Goal: Answer question/provide support

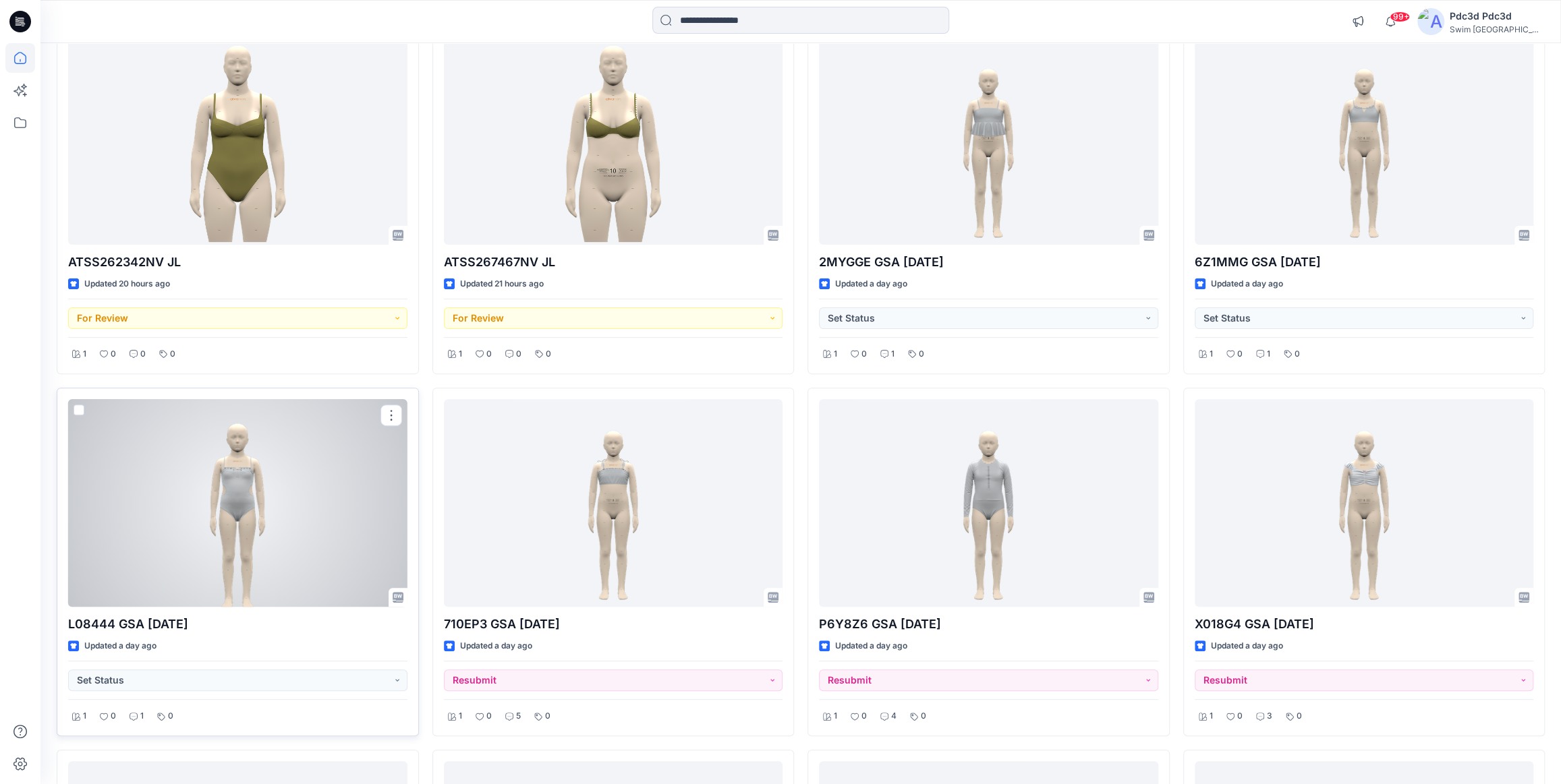
scroll to position [122, 0]
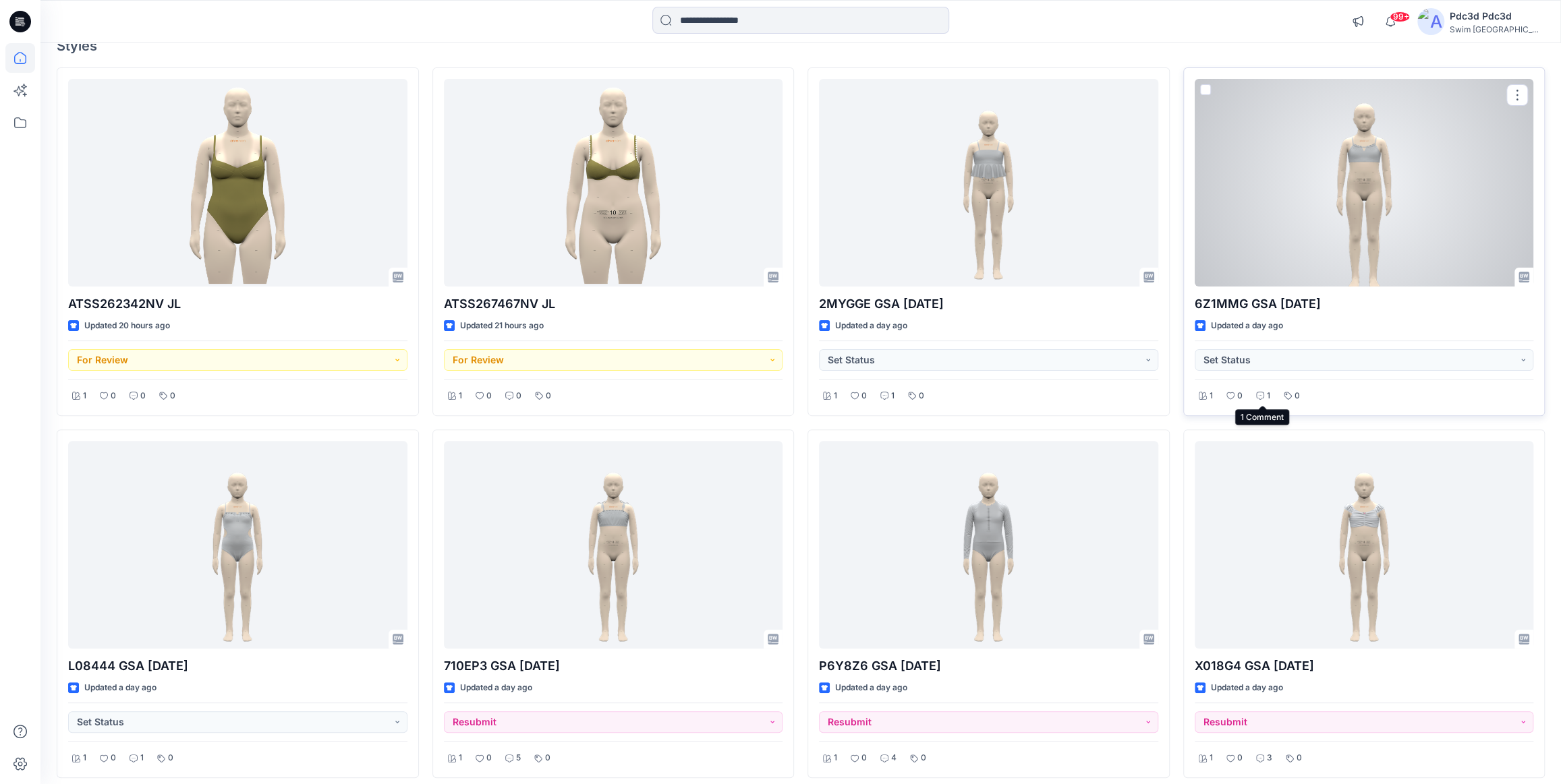
click at [1259, 395] on icon at bounding box center [1260, 396] width 8 height 8
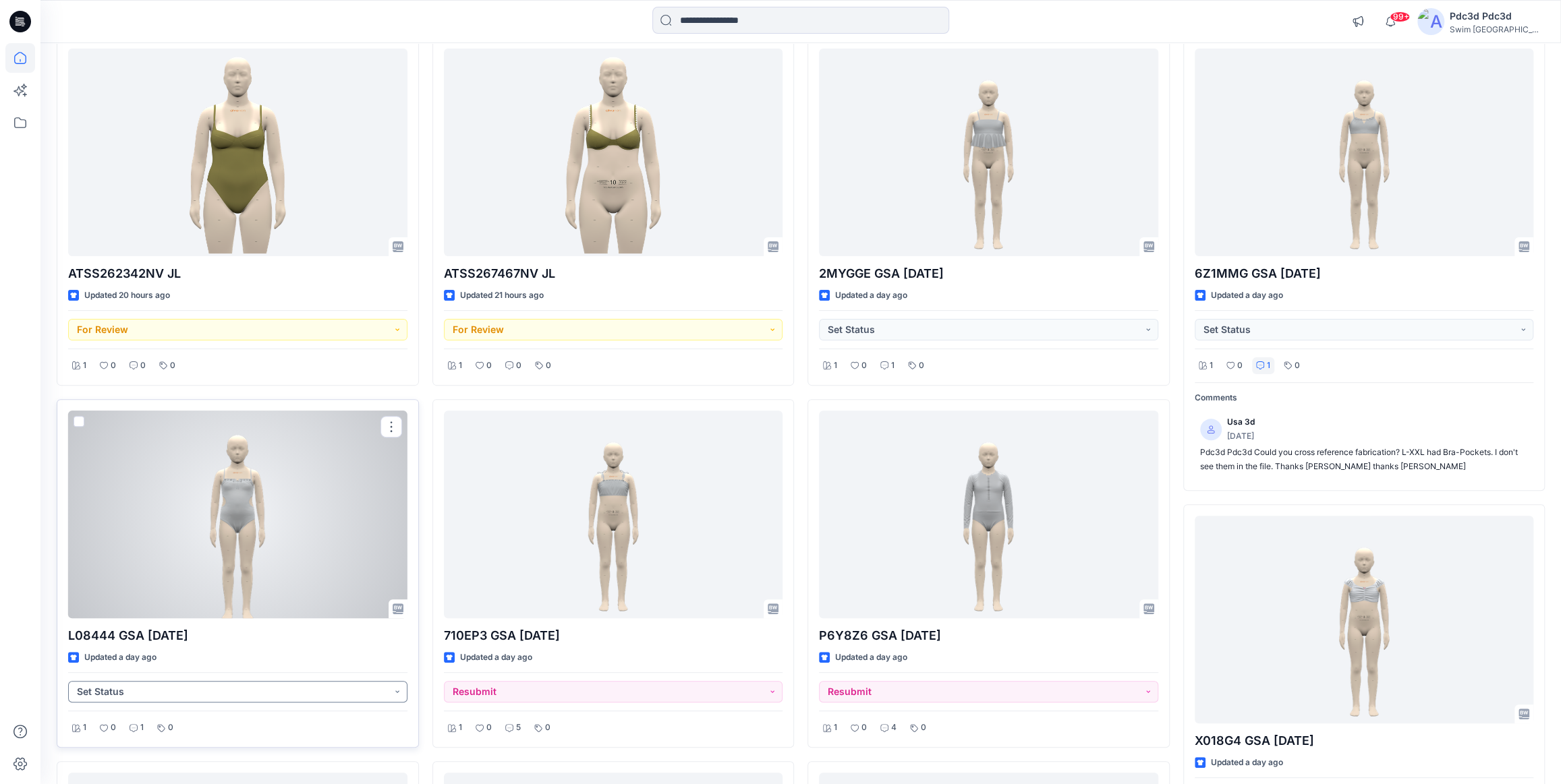
scroll to position [184, 0]
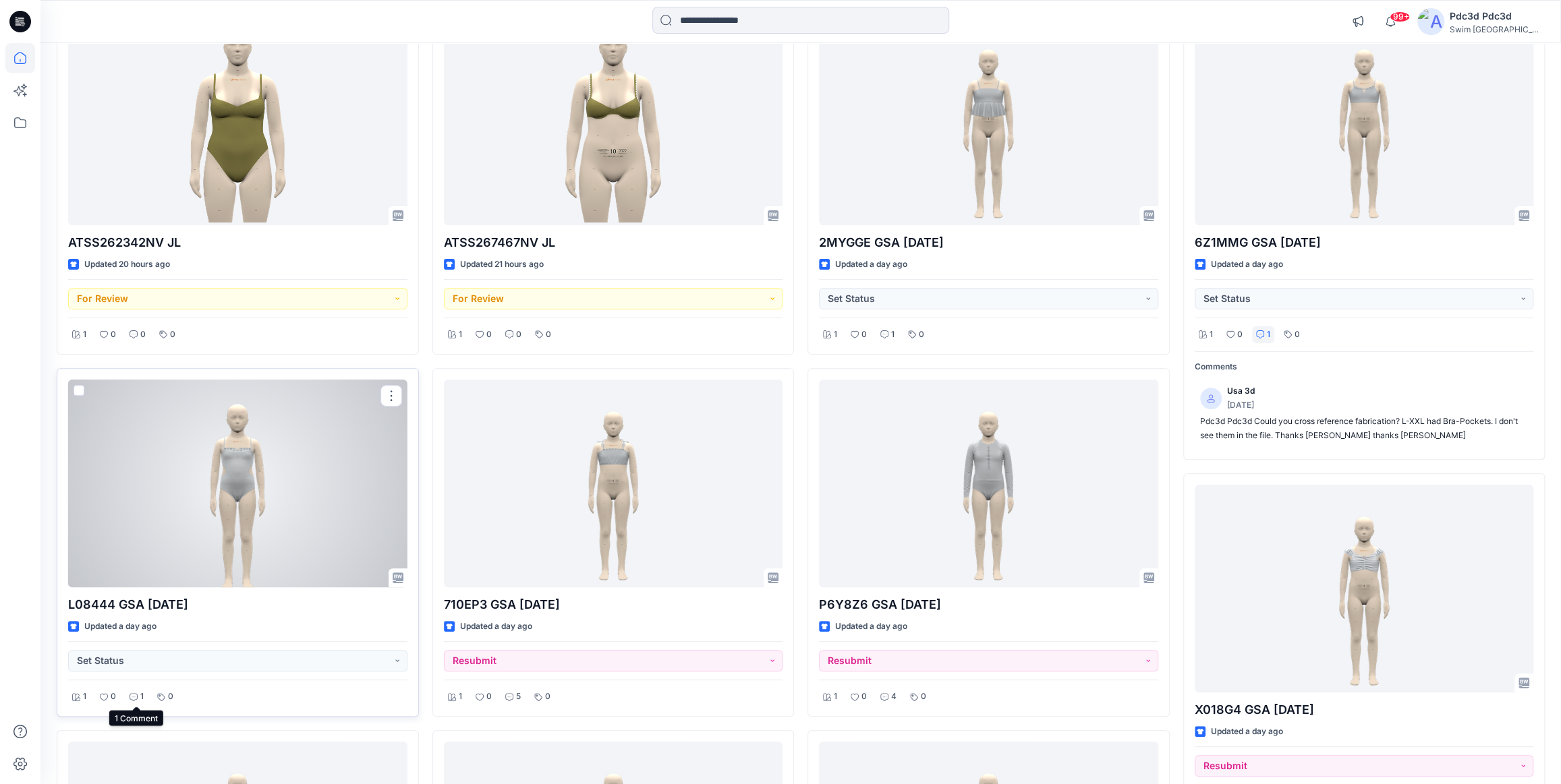
click at [134, 693] on icon at bounding box center [134, 698] width 8 height 8
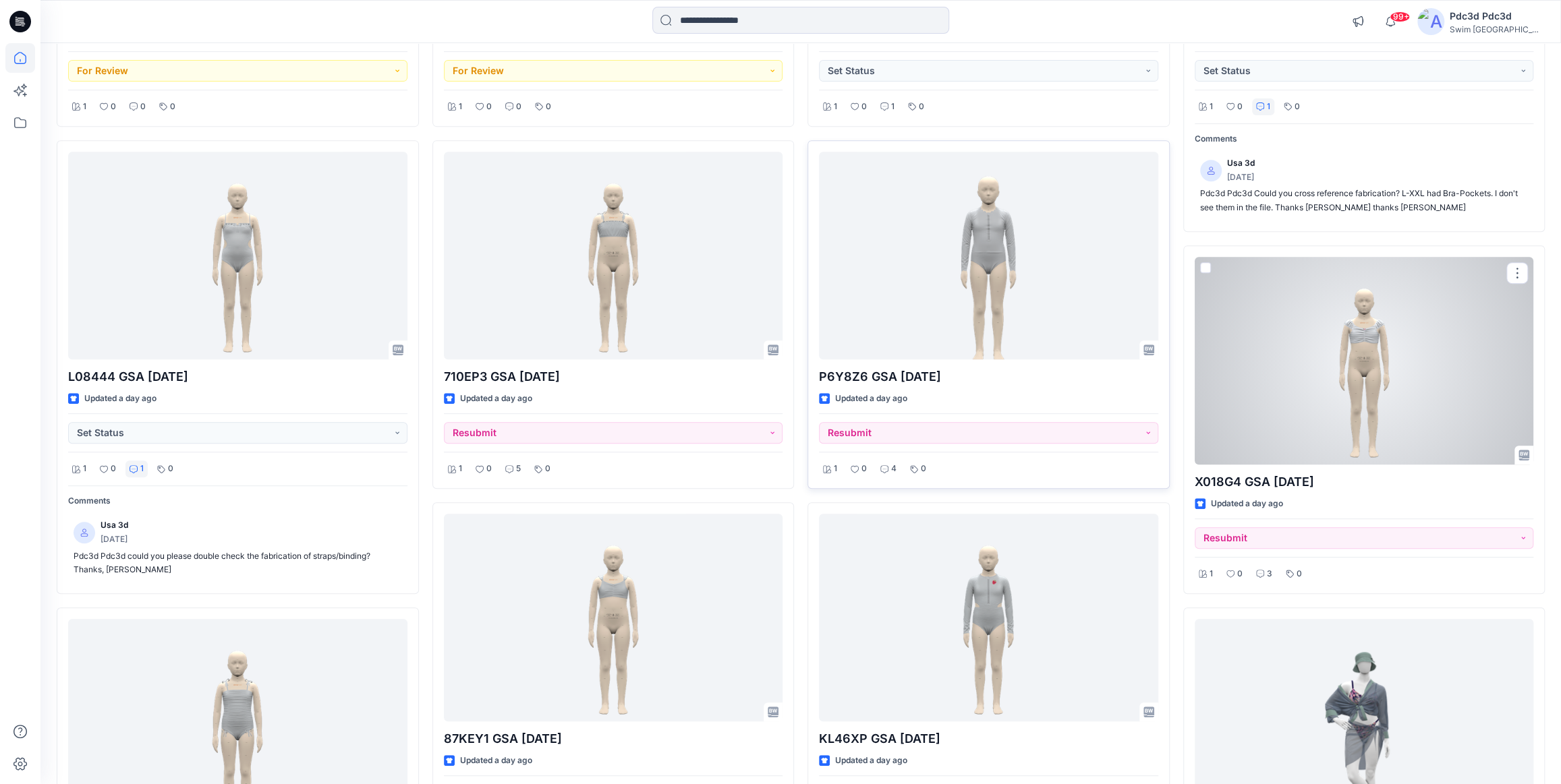
scroll to position [429, 0]
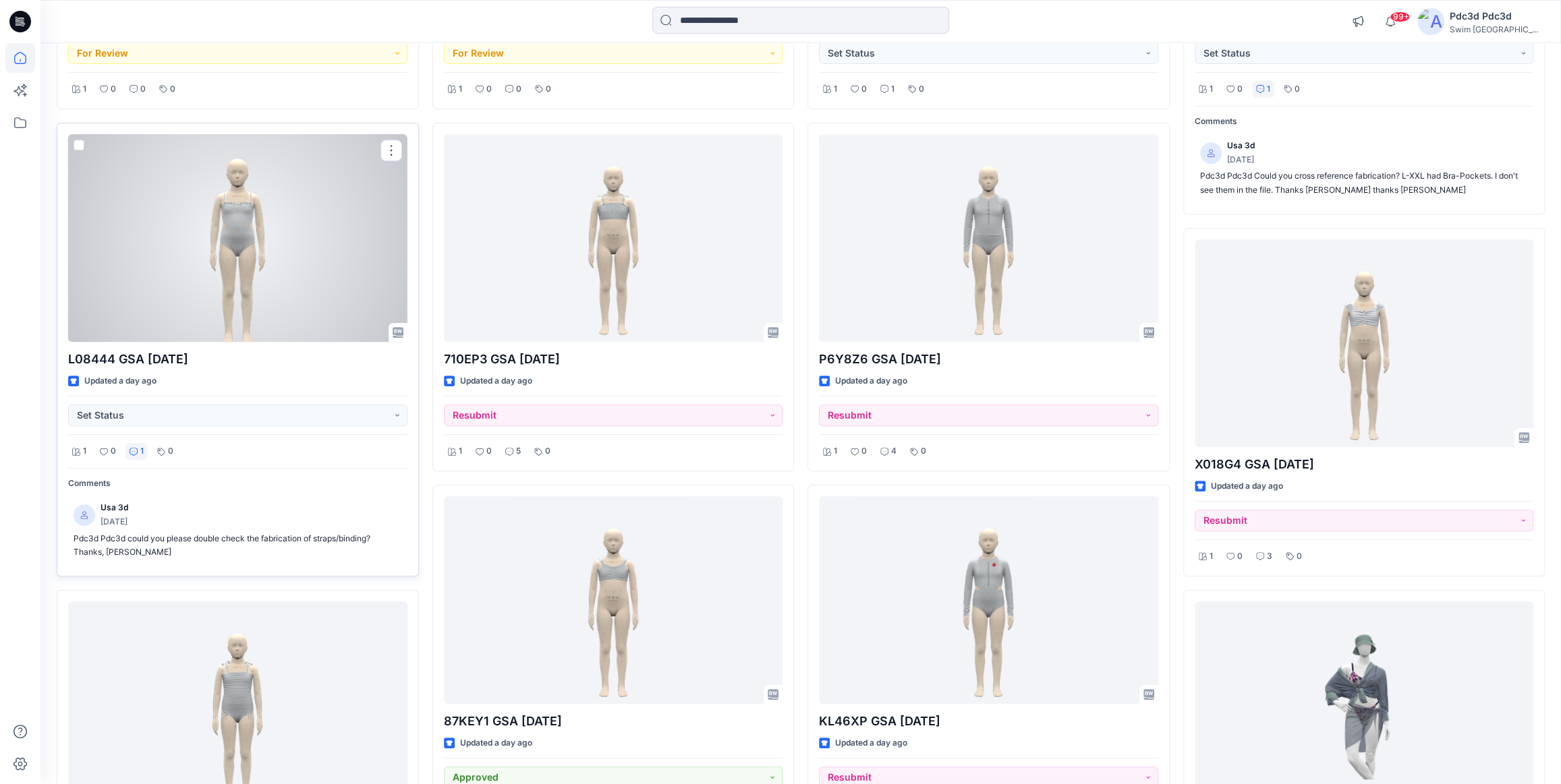
click at [254, 229] on div at bounding box center [237, 238] width 340 height 207
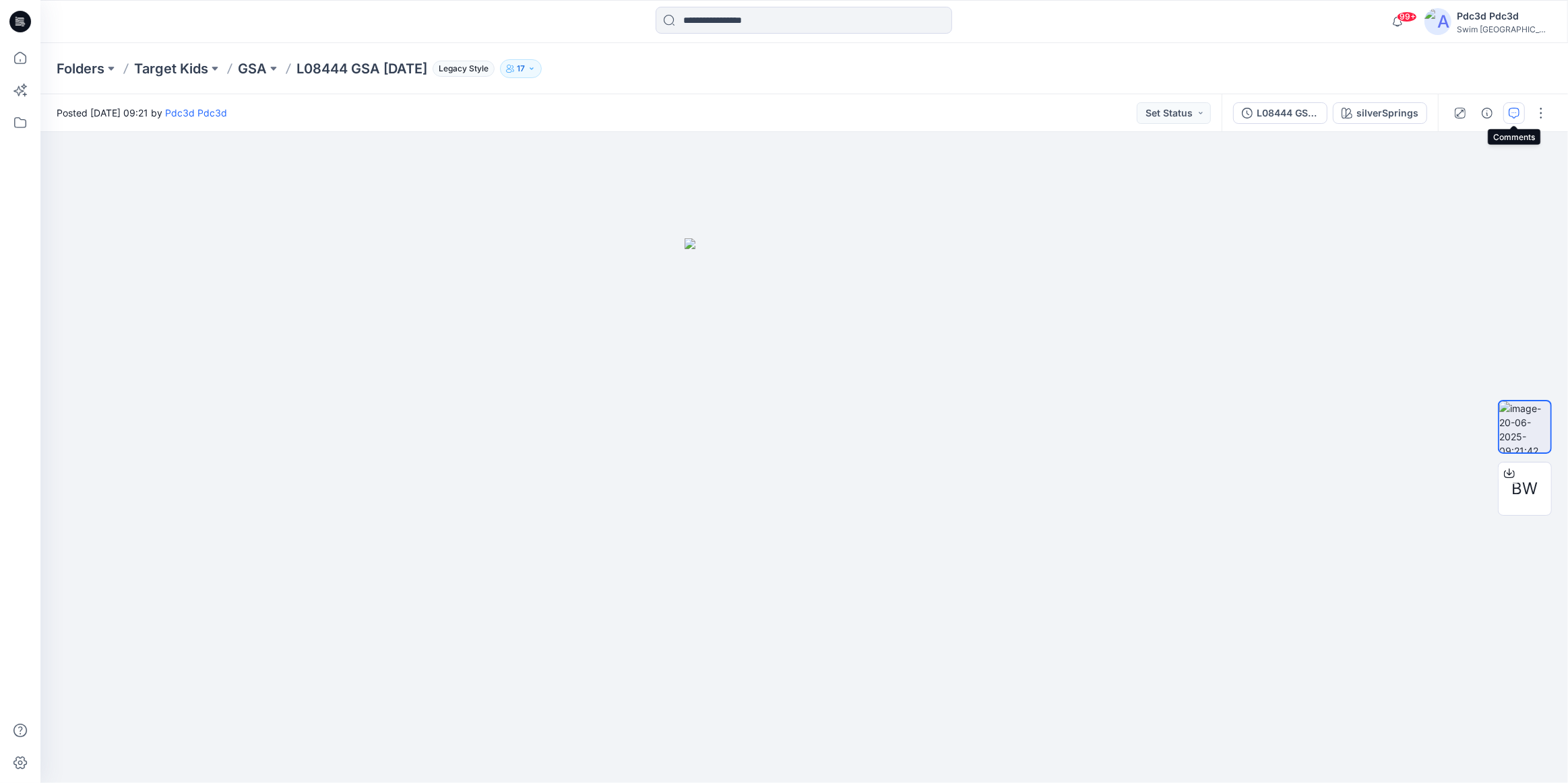
click at [1516, 114] on icon "button" at bounding box center [1514, 112] width 11 height 11
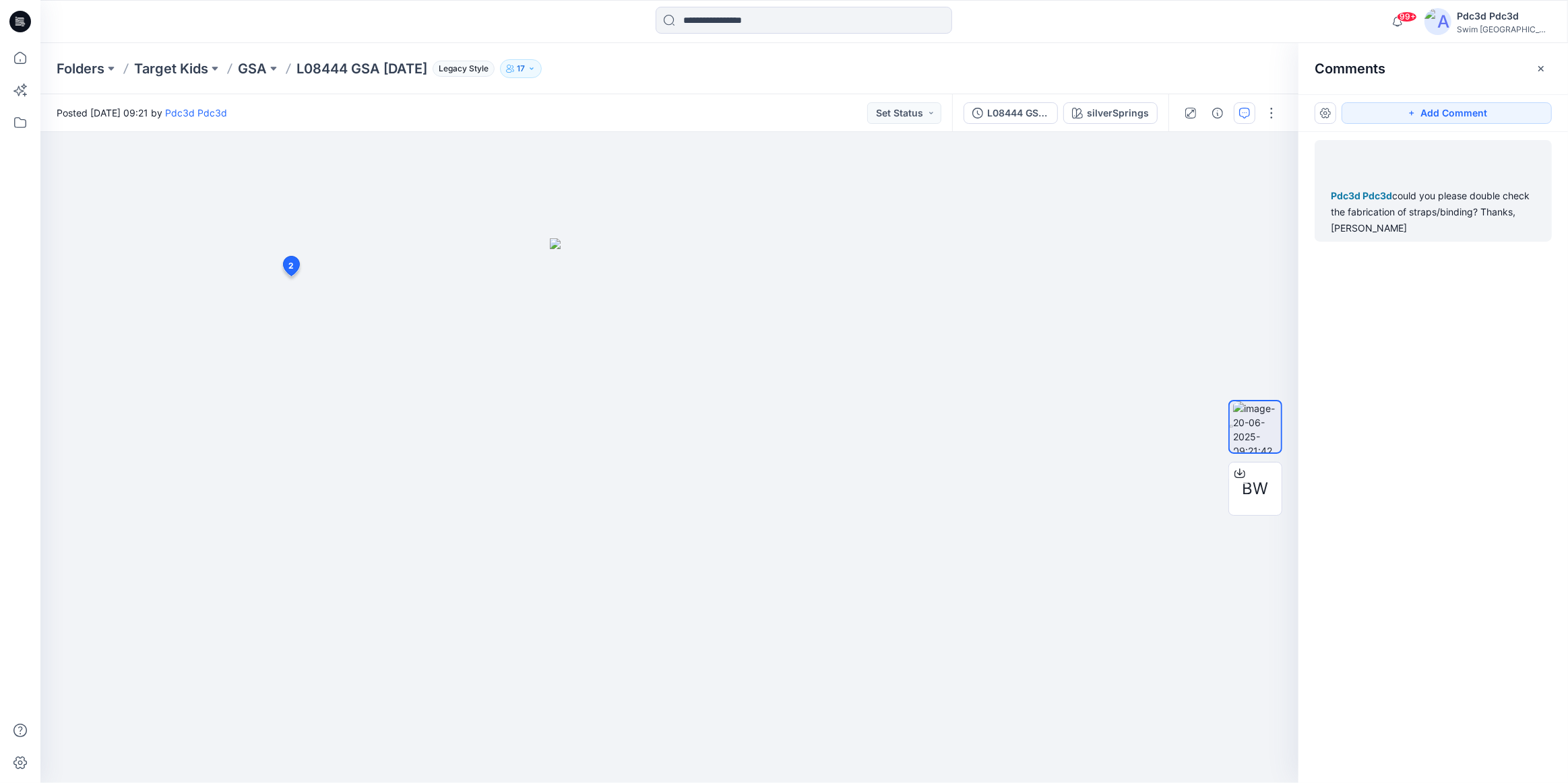
click at [1442, 200] on div "Pdc3d Pdc3d could you please double check the fabrication of straps/binding? Th…" at bounding box center [1433, 211] width 205 height 48
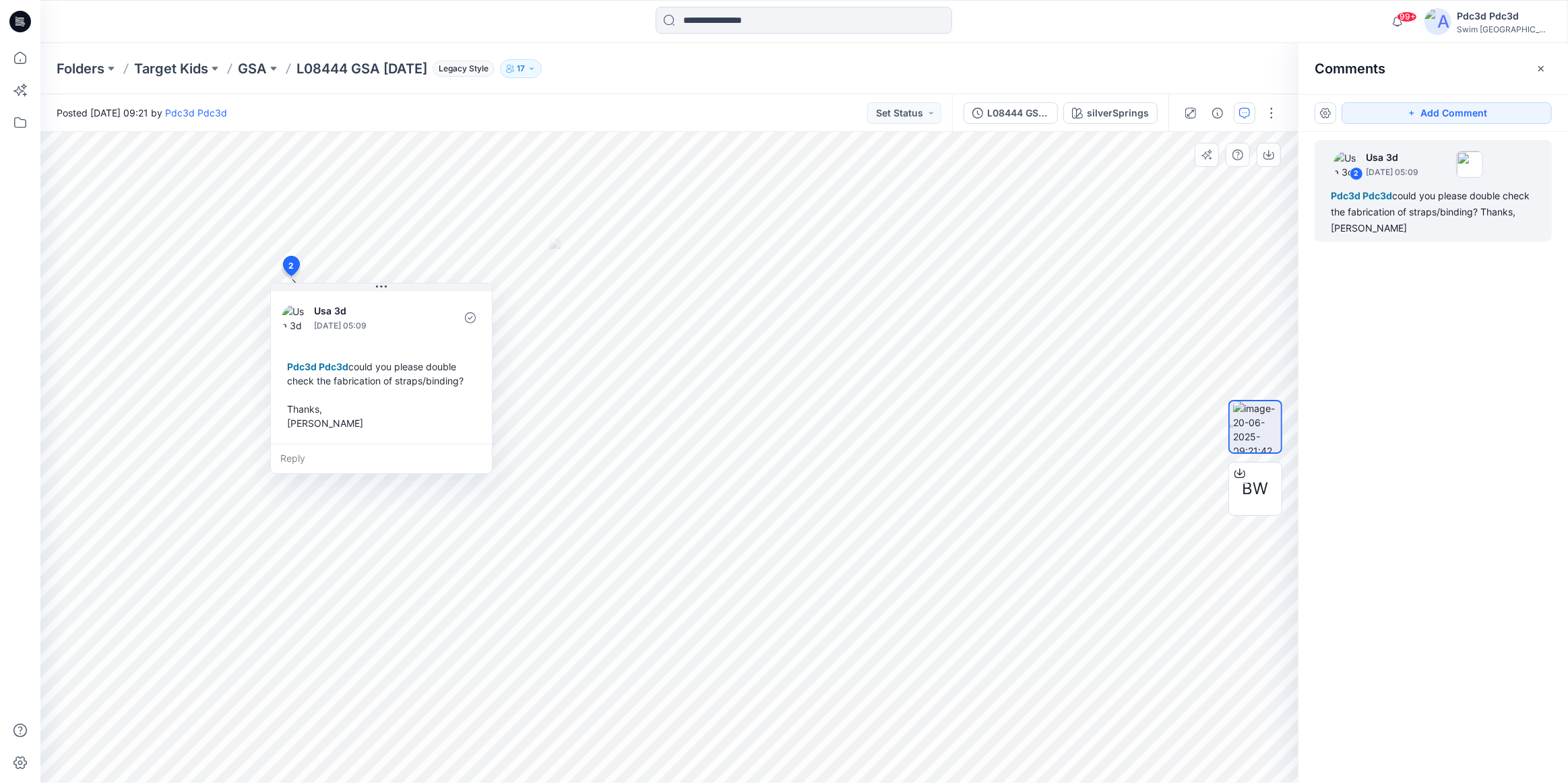
click at [333, 381] on div "Pdc3d Pdc3d could you please double check the fabrication of straps/binding? Th…" at bounding box center [381, 395] width 200 height 81
copy div "fabrication"
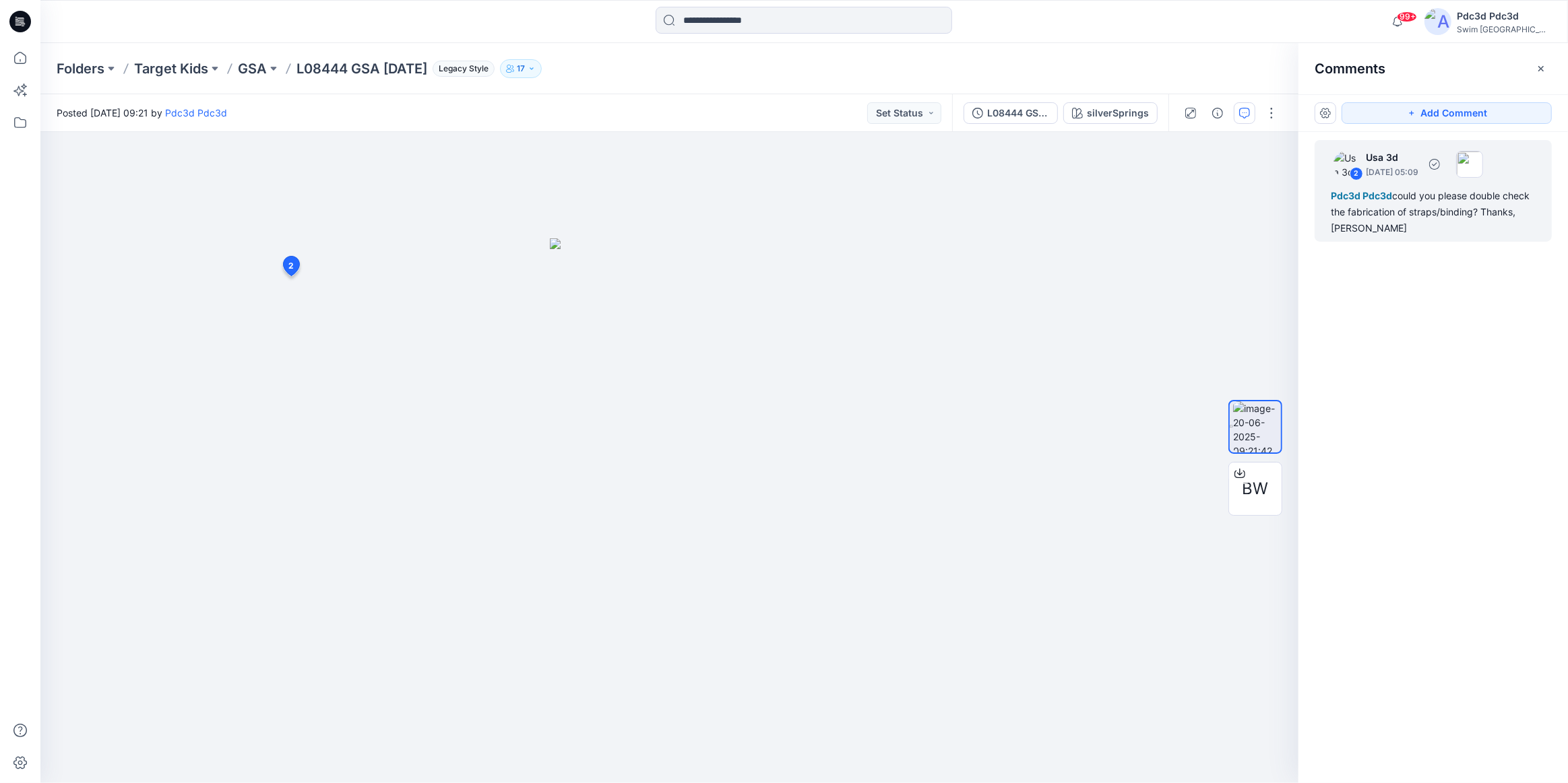
click at [1381, 204] on div "Pdc3d Pdc3d could you please double check the fabrication of straps/binding? Th…" at bounding box center [1433, 211] width 205 height 48
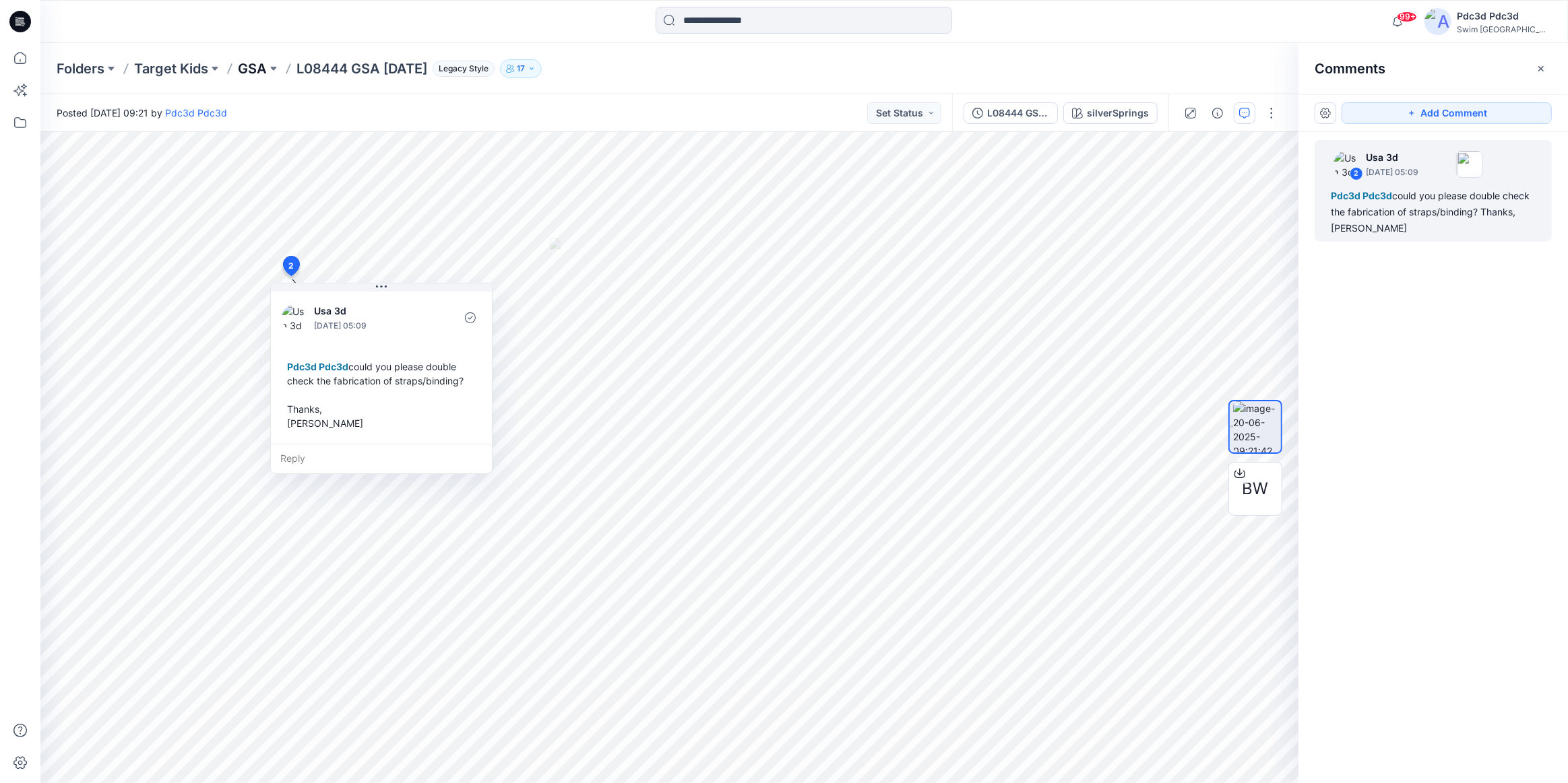
click at [247, 68] on p "GSA" at bounding box center [252, 68] width 29 height 19
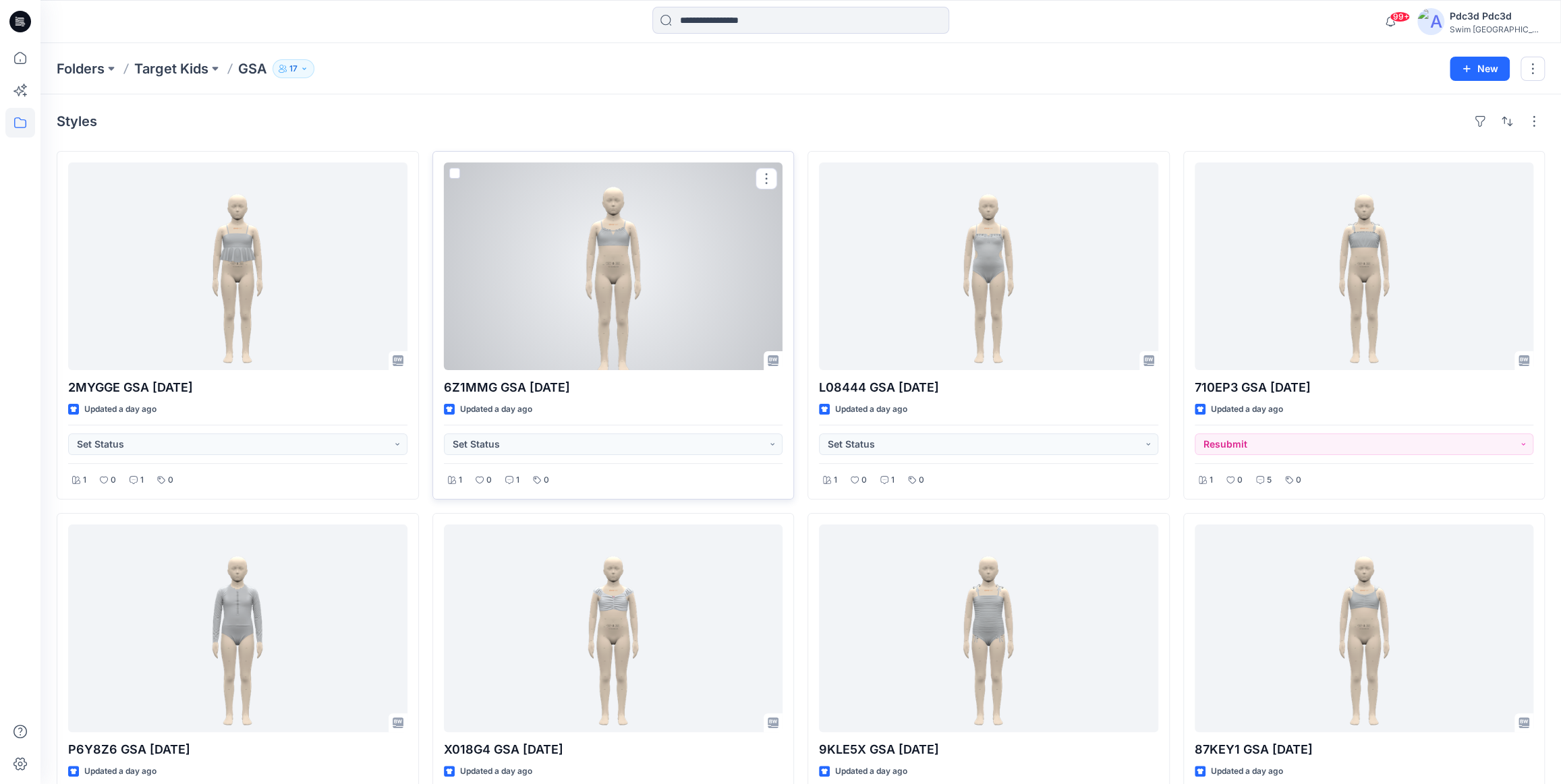
click at [623, 244] on div at bounding box center [613, 266] width 340 height 207
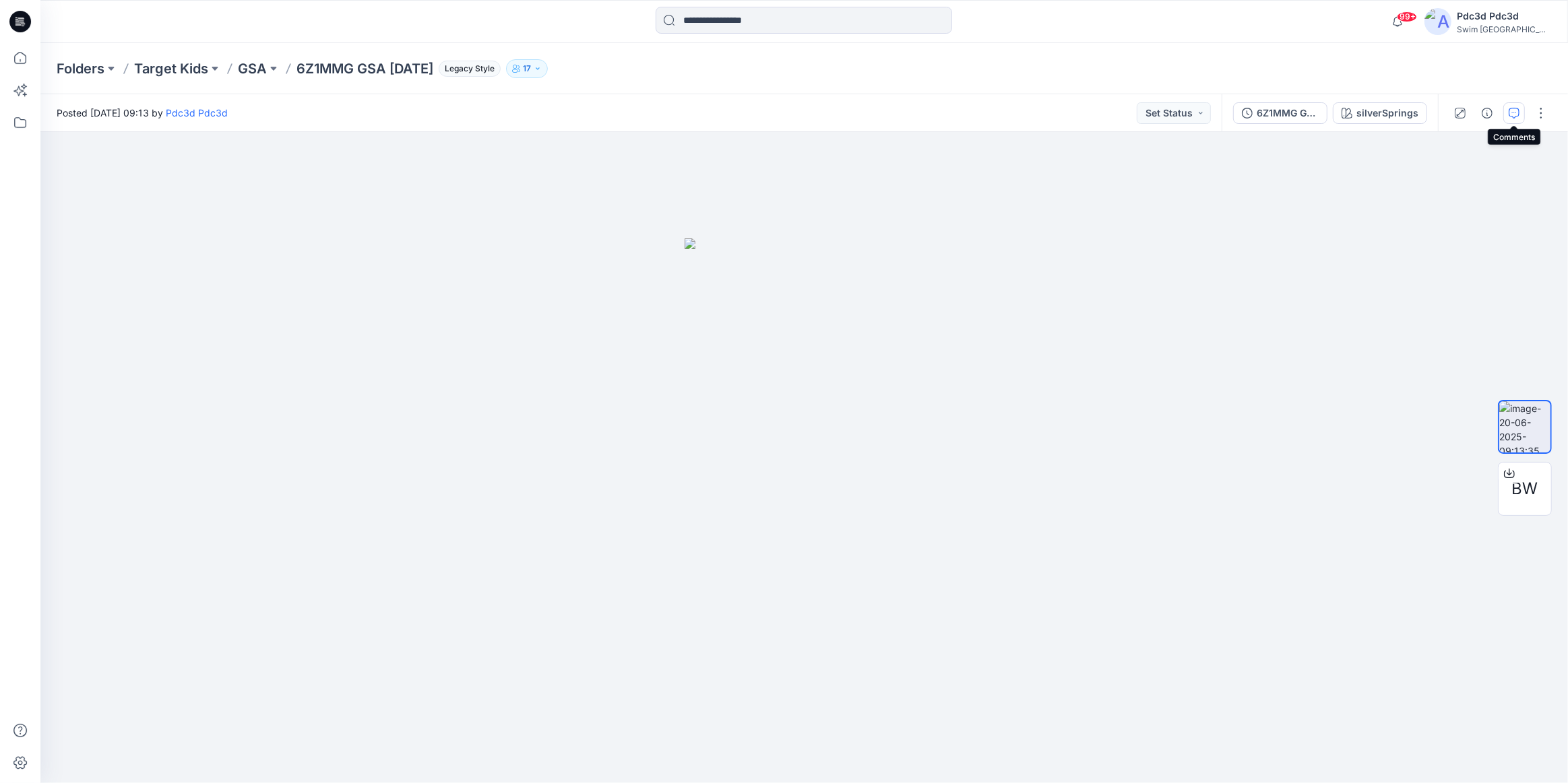
click at [1512, 114] on icon "button" at bounding box center [1514, 112] width 11 height 11
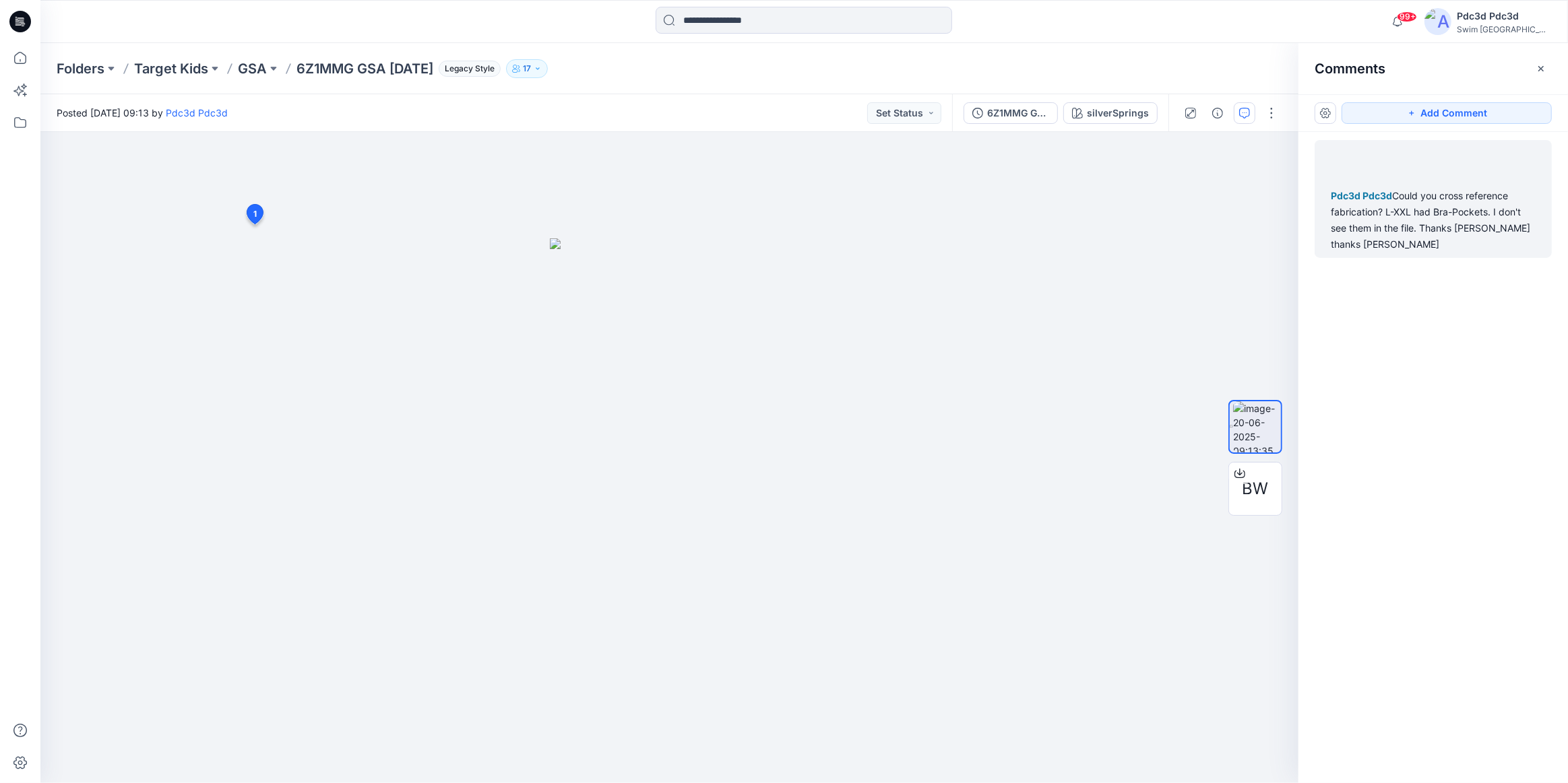
click at [1422, 225] on div "Pdc3d Pdc3d Could you cross reference fabrication? L-XXL had Bra-Pockets. I don…" at bounding box center [1433, 220] width 205 height 64
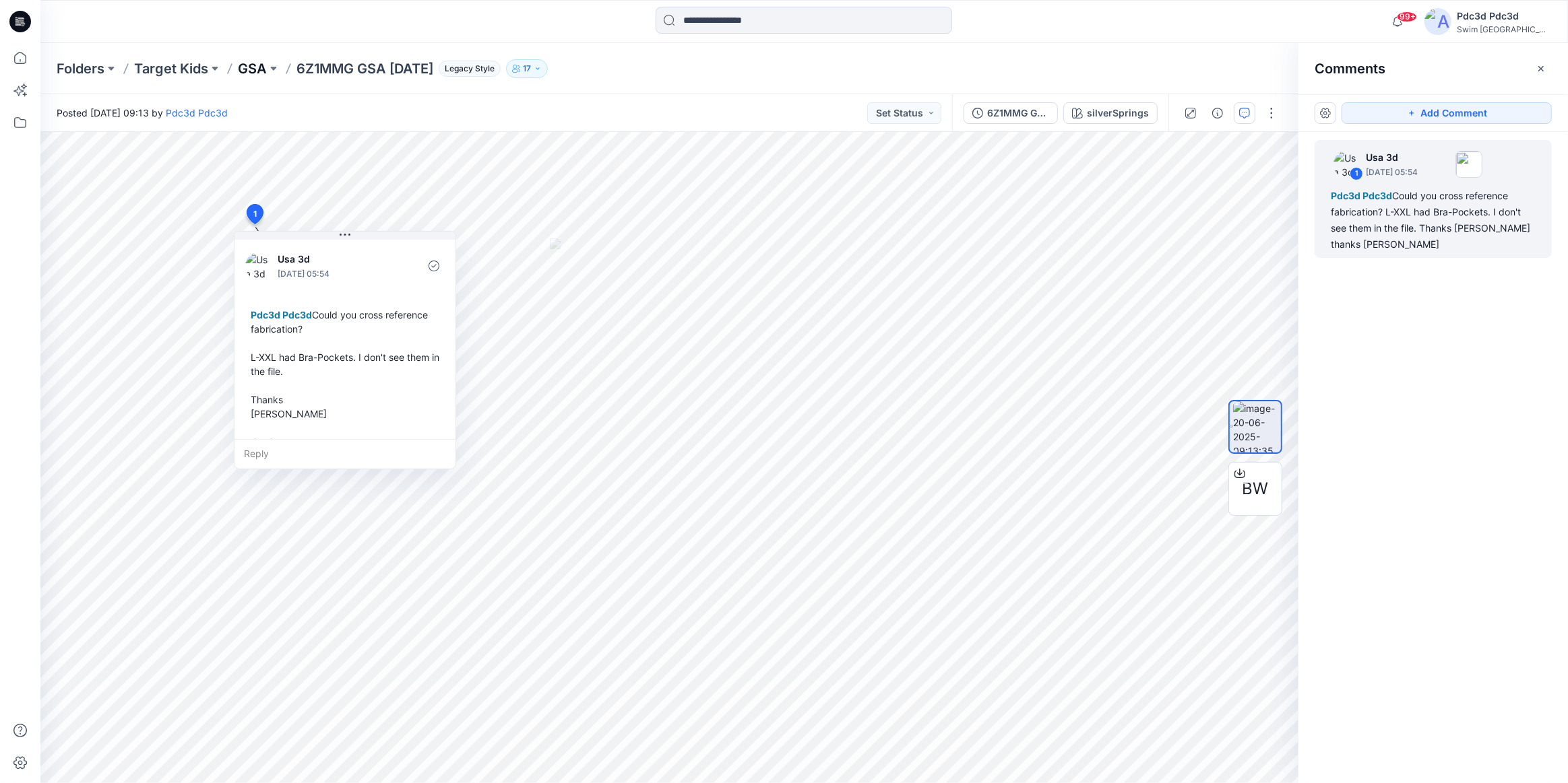
click at [257, 70] on p "GSA" at bounding box center [252, 68] width 29 height 19
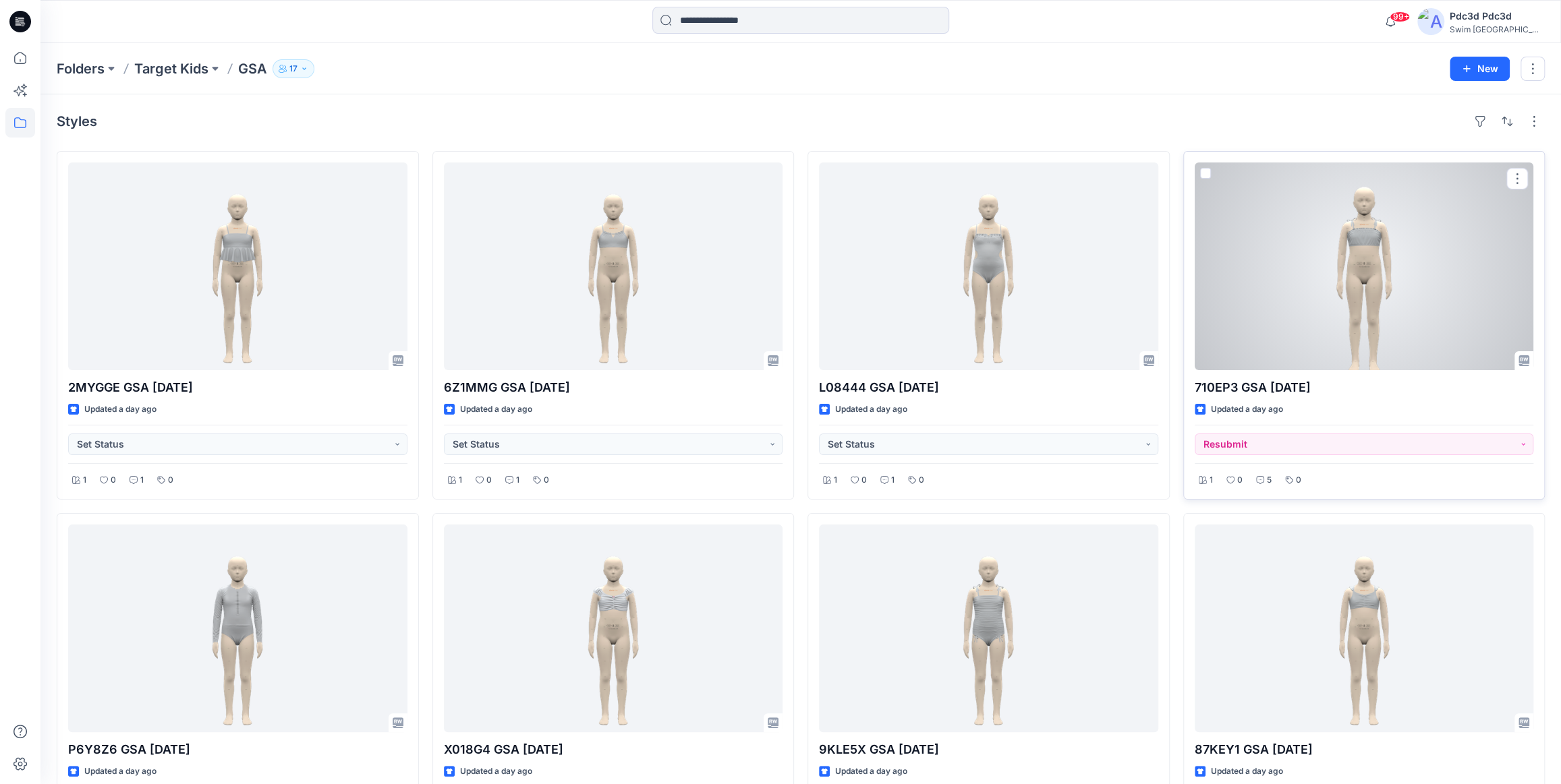
click at [1296, 257] on div at bounding box center [1364, 266] width 340 height 207
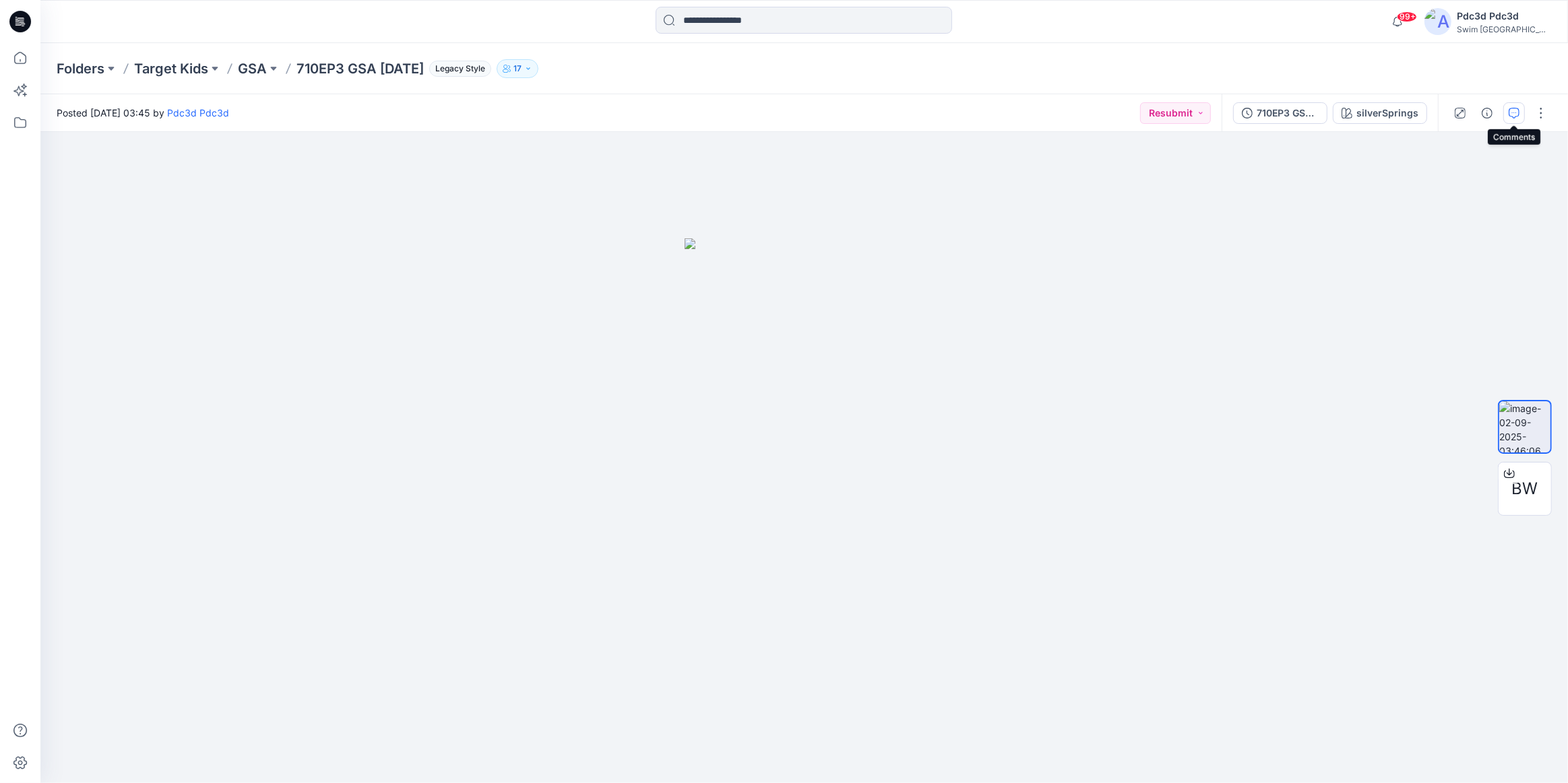
click at [1515, 115] on icon "button" at bounding box center [1514, 112] width 11 height 11
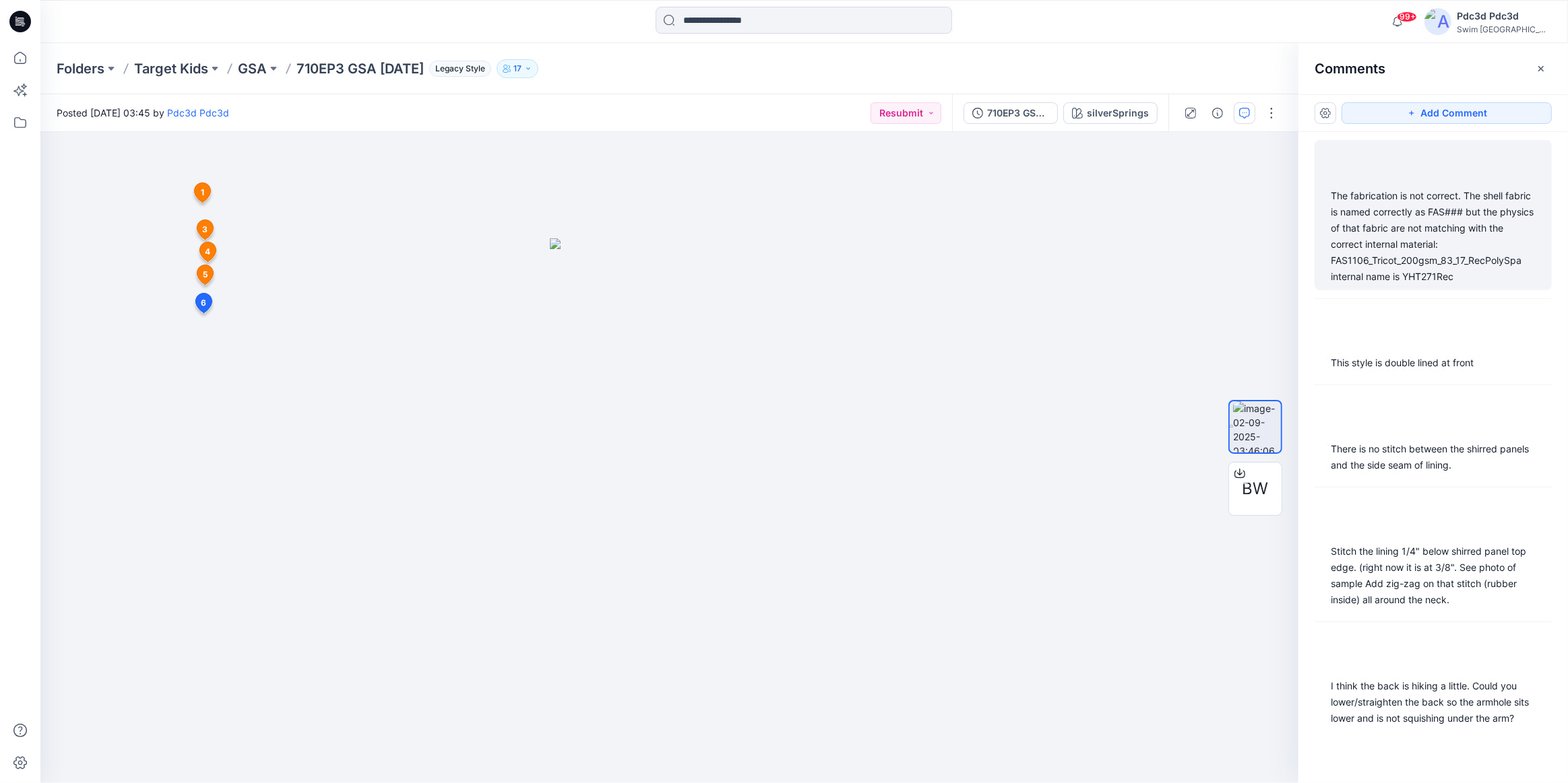
click at [1390, 233] on div "The fabrication is not correct. The shell fabric is named correctly as FAS### b…" at bounding box center [1433, 236] width 205 height 97
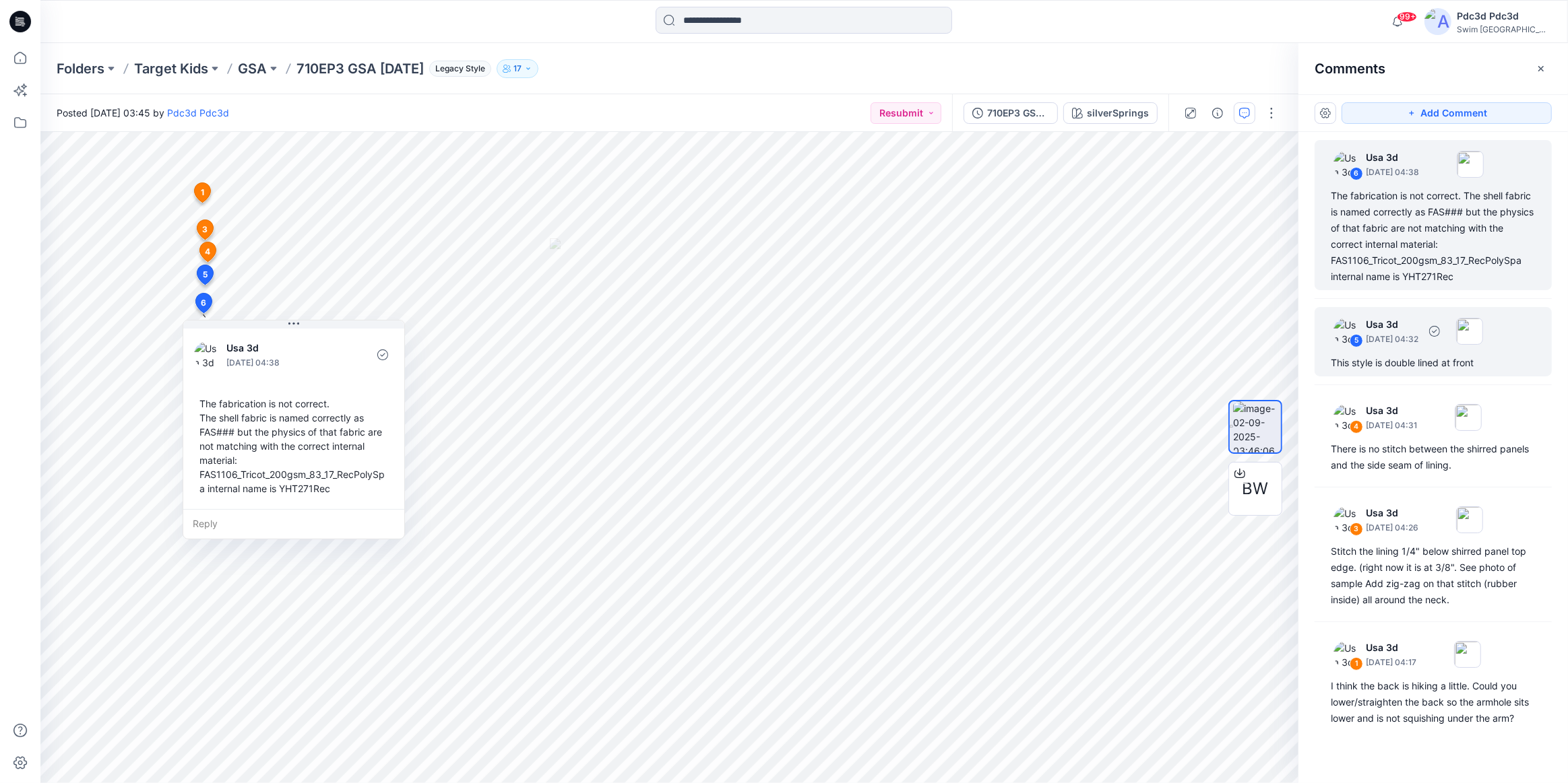
click at [1431, 363] on div "This style is double lined at front" at bounding box center [1433, 363] width 205 height 16
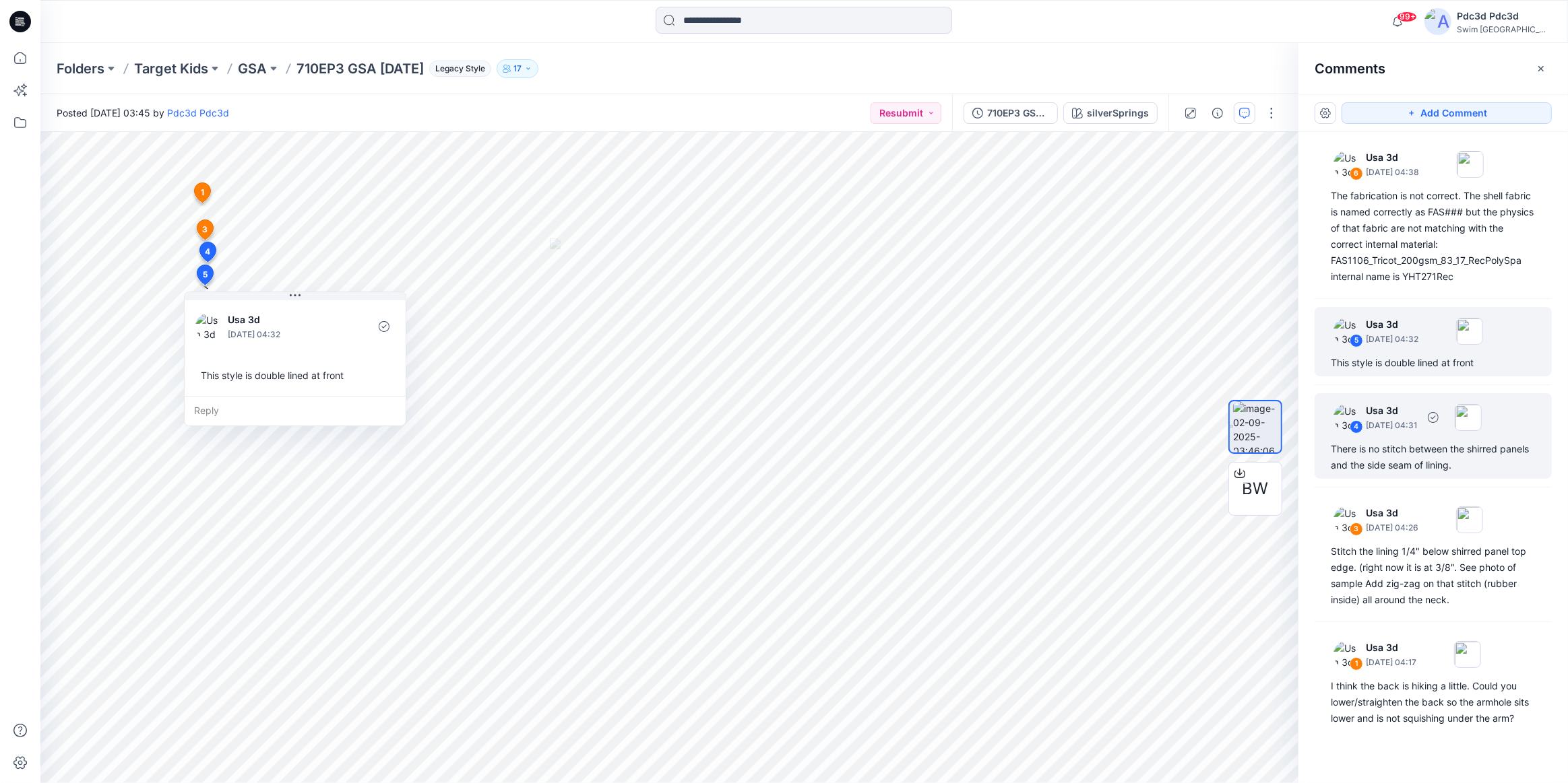
click at [1367, 452] on div "There is no stitch between the shirred panels and the side seam of lining." at bounding box center [1433, 457] width 205 height 32
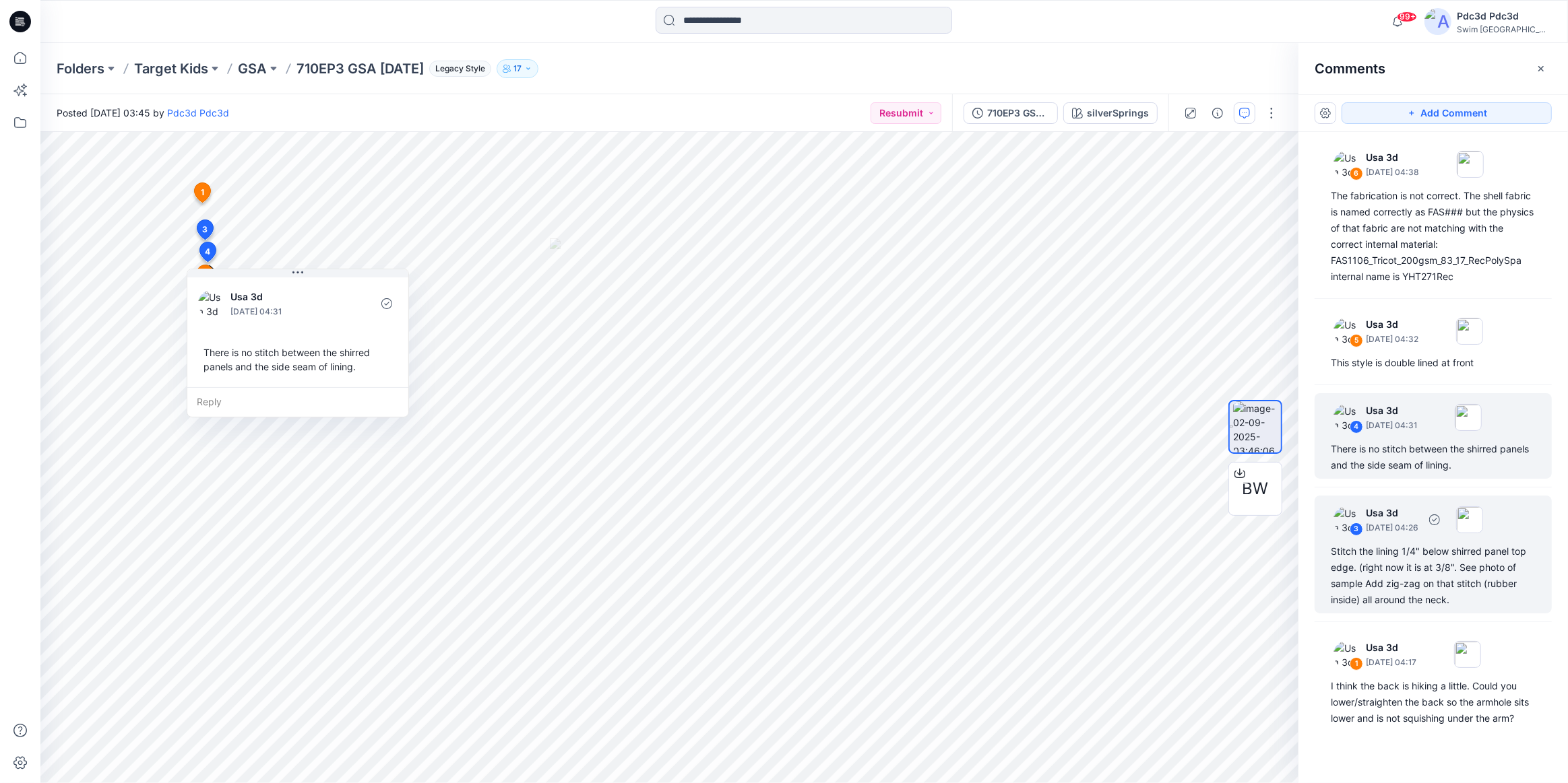
click at [1403, 550] on div "Stitch the lining 1/4" below shirred panel top edge. (right now it is at 3/8". …" at bounding box center [1433, 576] width 205 height 64
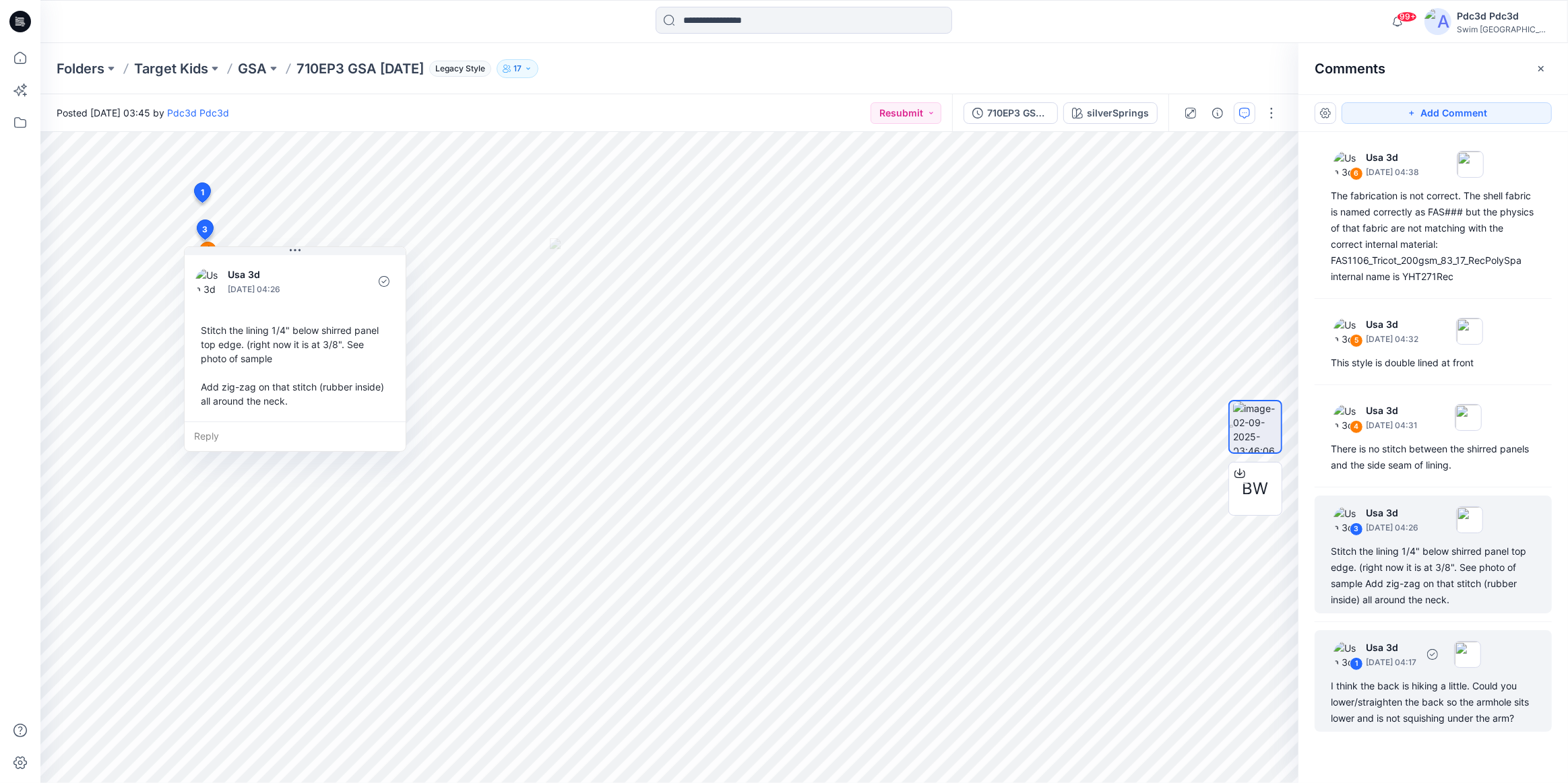
scroll to position [22, 0]
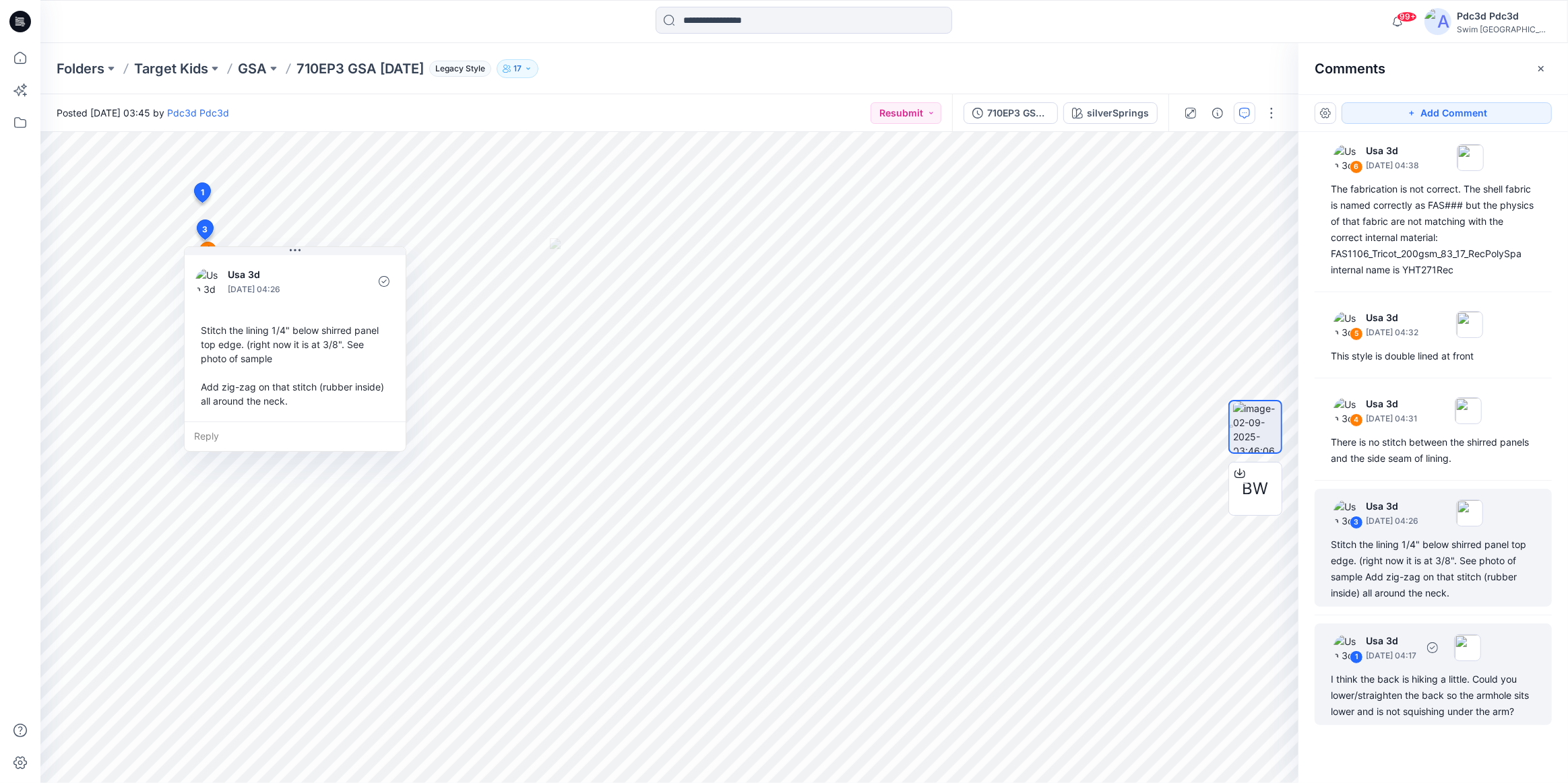
click at [1419, 677] on div "I think the back is hiking a little. Could you lower/straighten the back so the…" at bounding box center [1433, 695] width 205 height 48
